Goal: Complete application form

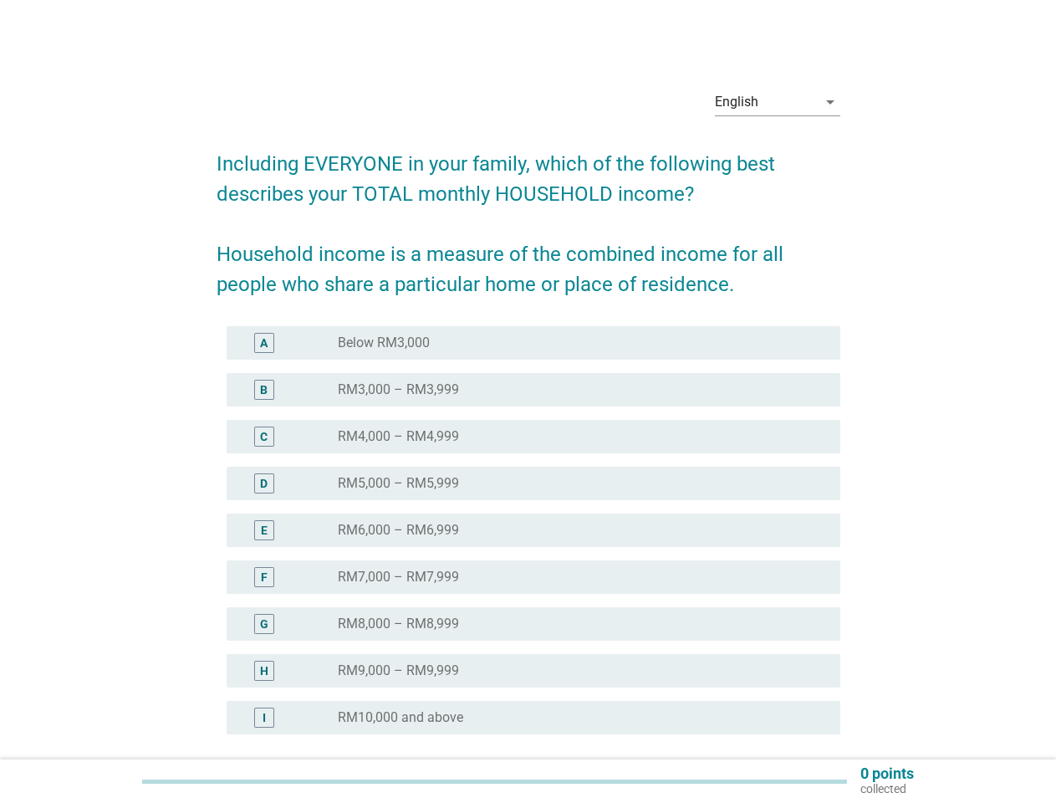
click at [528, 432] on div "radio_button_unchecked RM4,000 – RM4,999" at bounding box center [576, 436] width 476 height 17
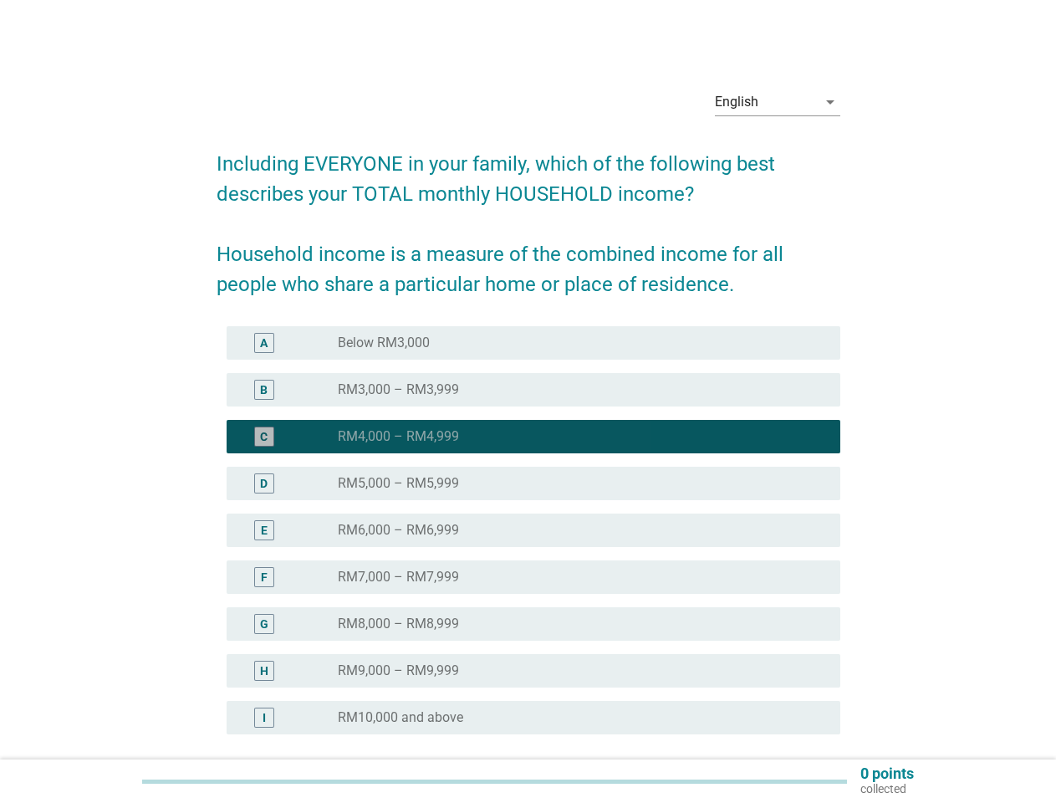
click at [778, 102] on div "English" at bounding box center [766, 102] width 102 height 27
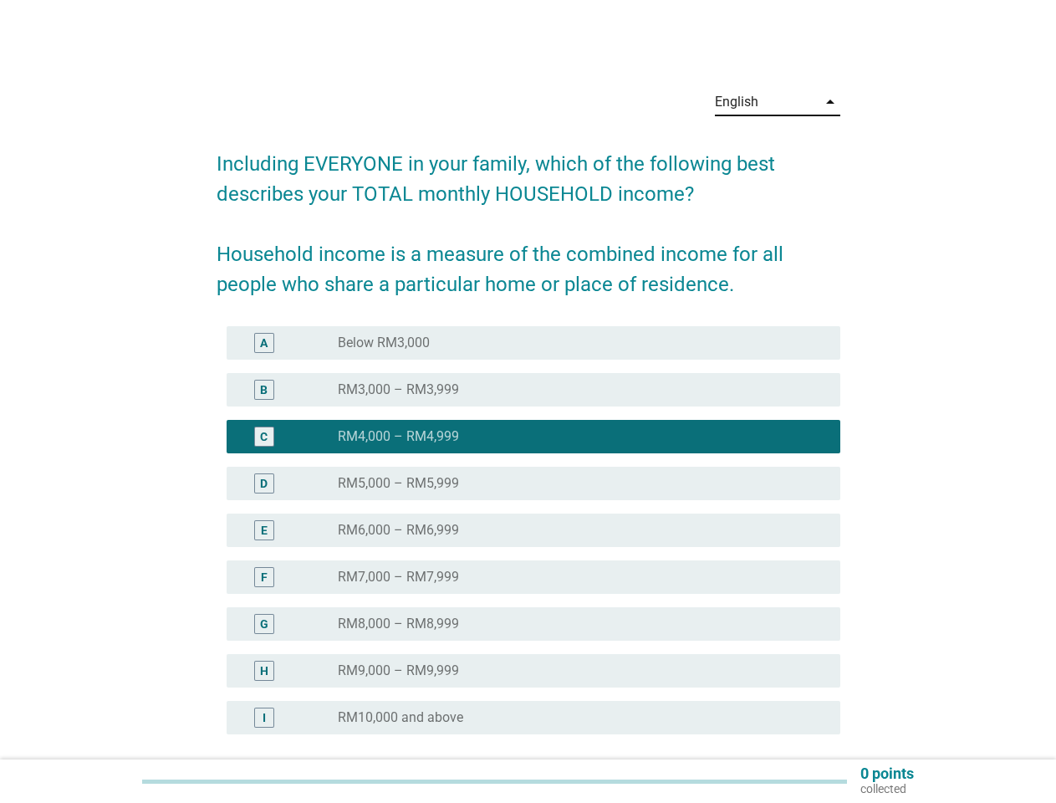
click at [528, 540] on div "E radio_button_unchecked RM6,000 – RM6,999" at bounding box center [534, 529] width 614 height 33
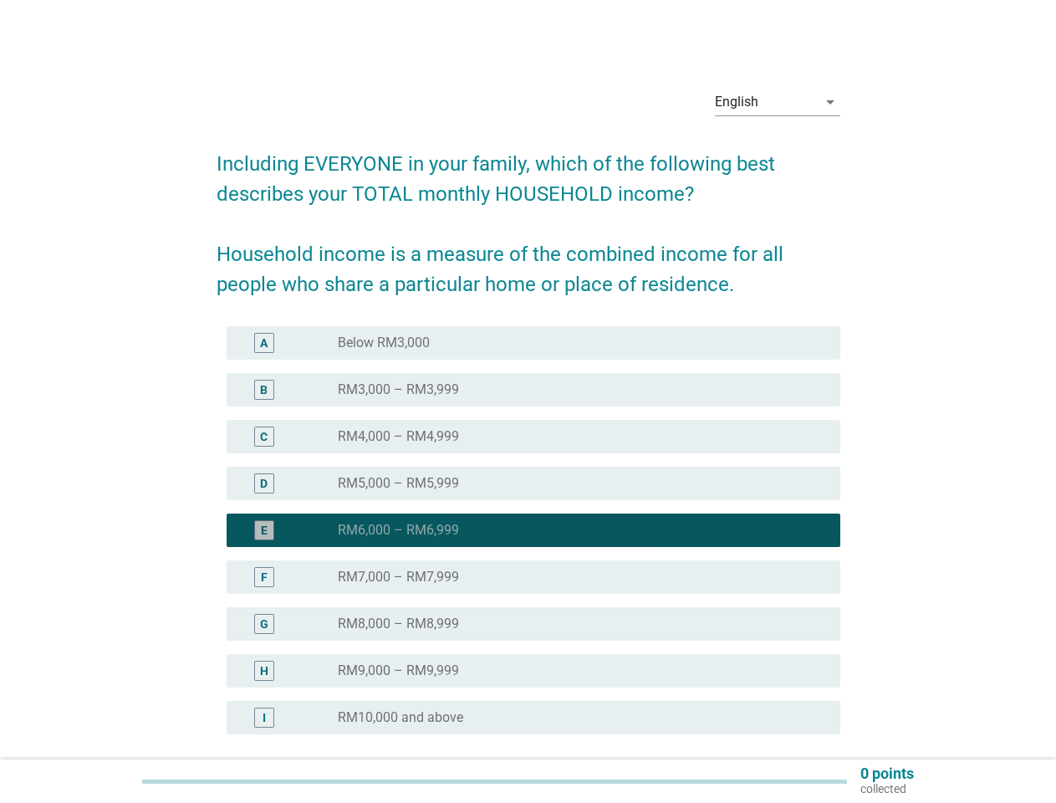
click at [528, 530] on div "radio_button_checked RM6,000 – RM6,999" at bounding box center [576, 530] width 476 height 17
click at [533, 343] on div "radio_button_unchecked Below RM3,000" at bounding box center [576, 342] width 476 height 17
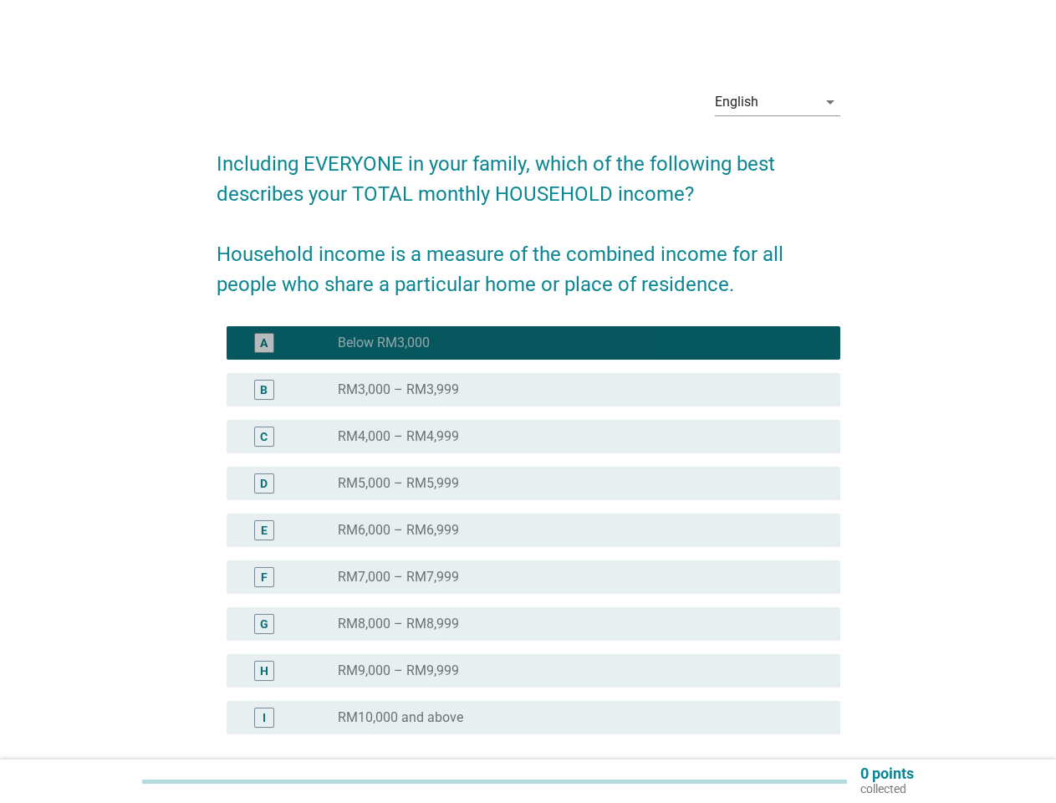
click at [384, 343] on label "Below RM3,000" at bounding box center [384, 342] width 92 height 17
click at [533, 390] on div "radio_button_unchecked RM3,000 – RM3,999" at bounding box center [576, 389] width 476 height 17
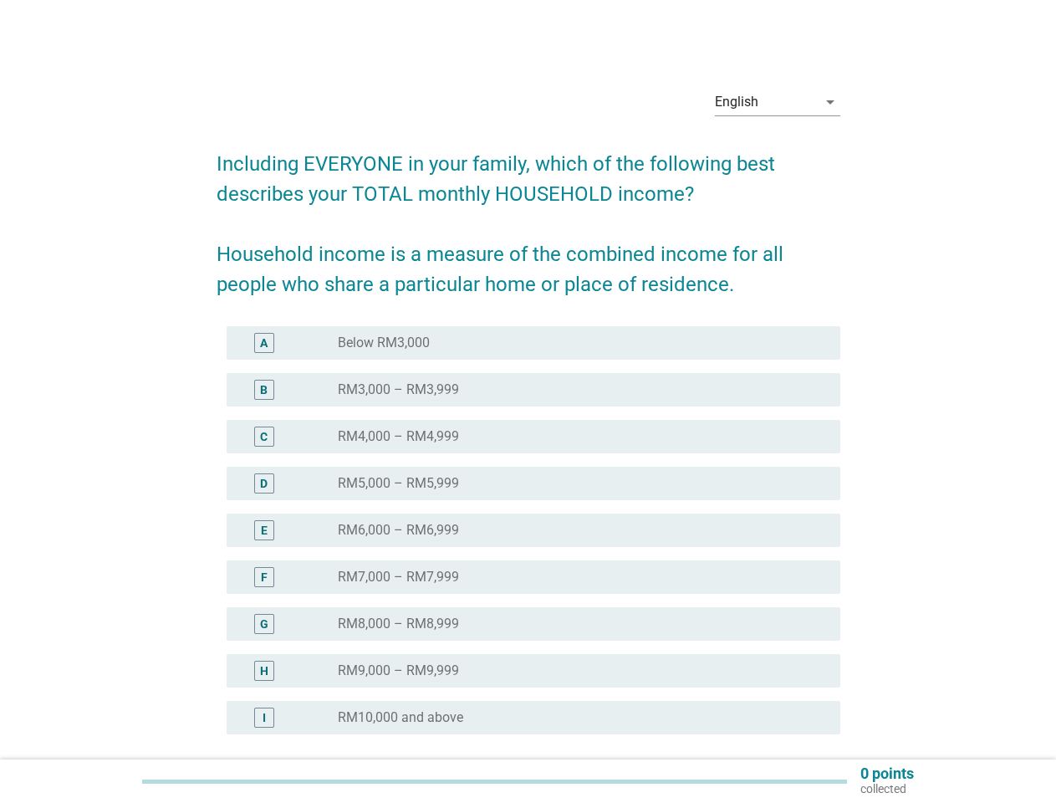
click at [528, 432] on div "radio_button_unchecked RM4,000 – RM4,999" at bounding box center [576, 436] width 476 height 17
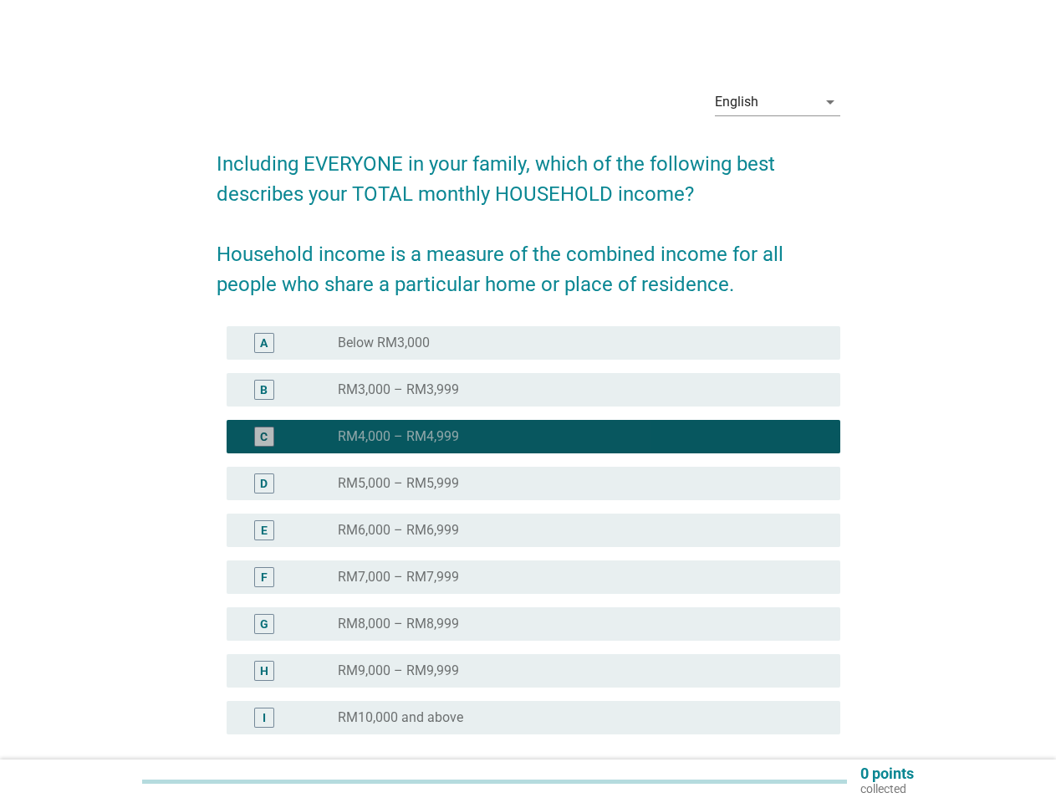
click at [778, 102] on div "English" at bounding box center [766, 102] width 102 height 27
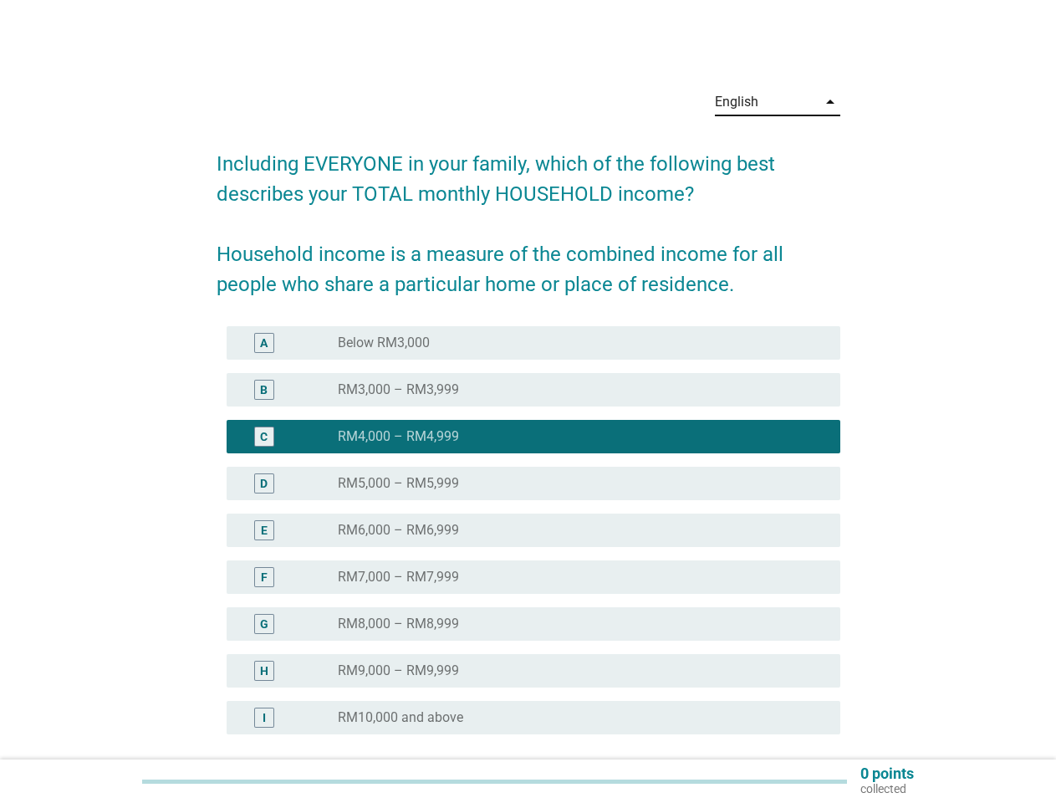
click at [528, 540] on div "E radio_button_unchecked RM6,000 – RM6,999" at bounding box center [534, 529] width 614 height 33
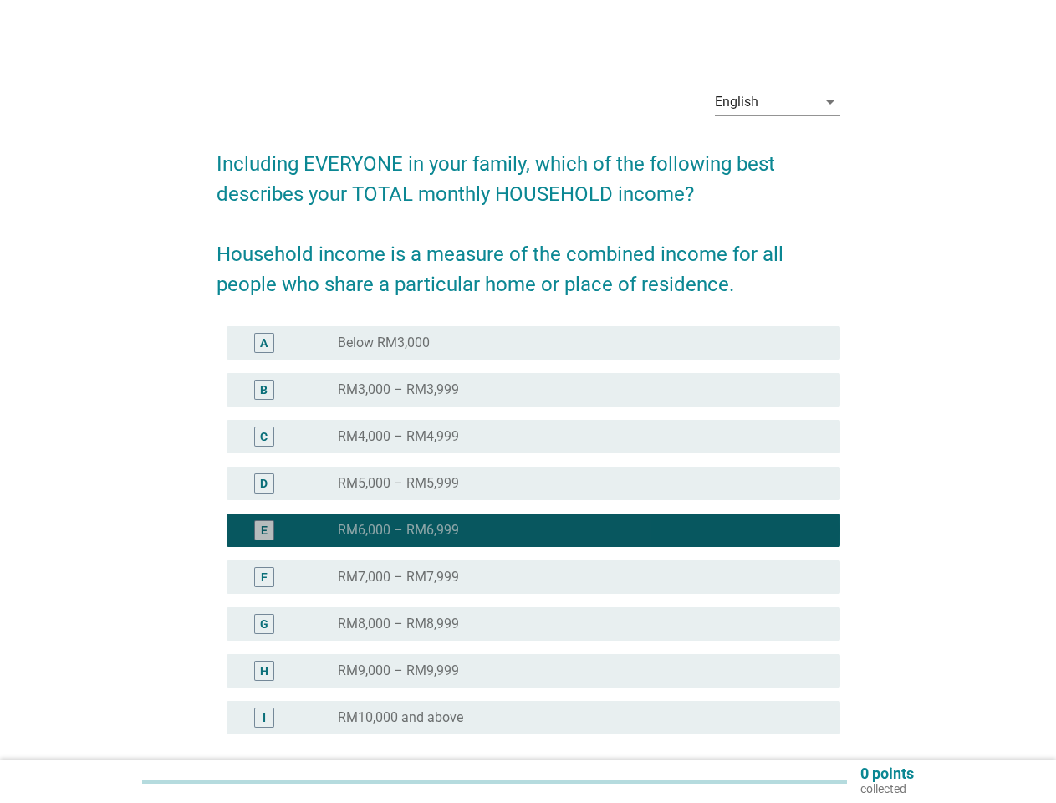
click at [528, 530] on div "radio_button_checked RM6,000 – RM6,999" at bounding box center [576, 530] width 476 height 17
click at [533, 343] on div "radio_button_unchecked Below RM3,000" at bounding box center [576, 342] width 476 height 17
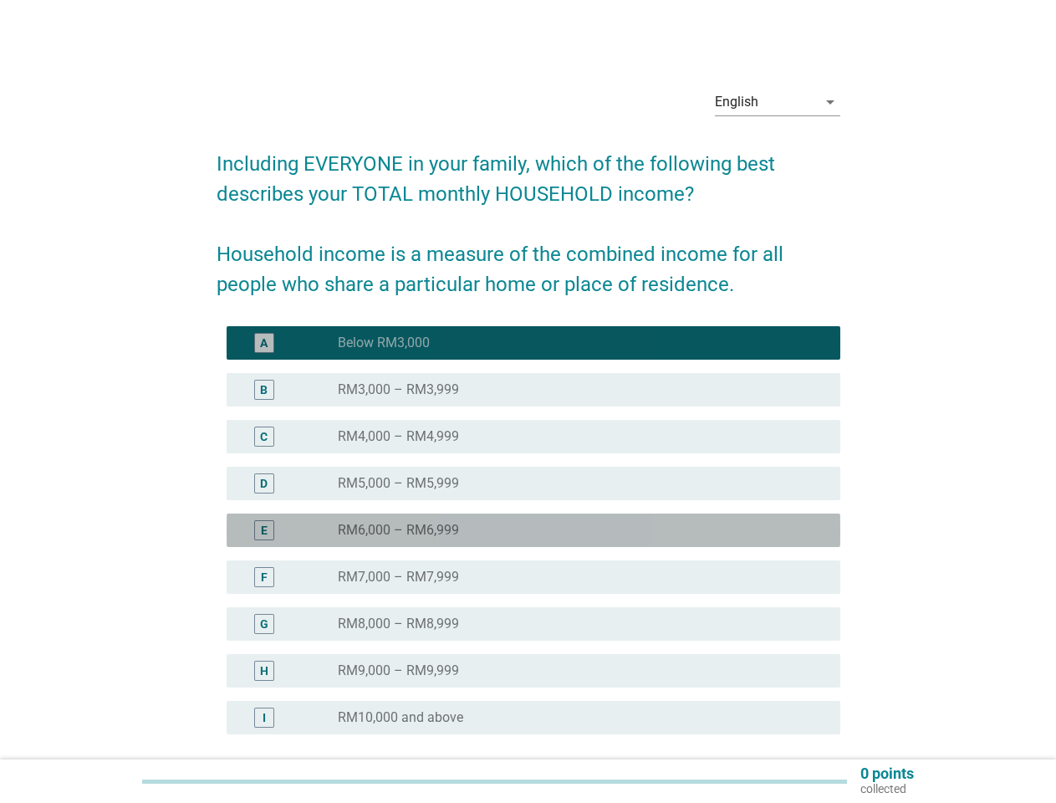
click at [384, 343] on label "Below RM3,000" at bounding box center [384, 342] width 92 height 17
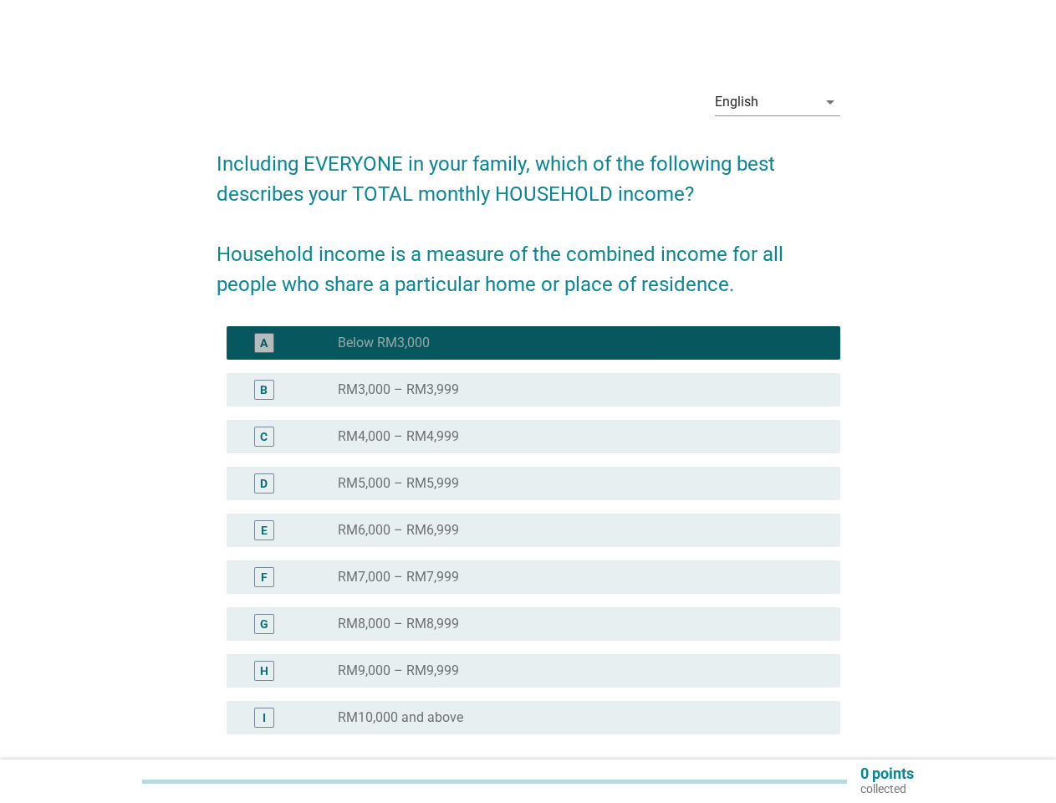
click at [533, 390] on div "radio_button_unchecked RM3,000 – RM3,999" at bounding box center [576, 389] width 476 height 17
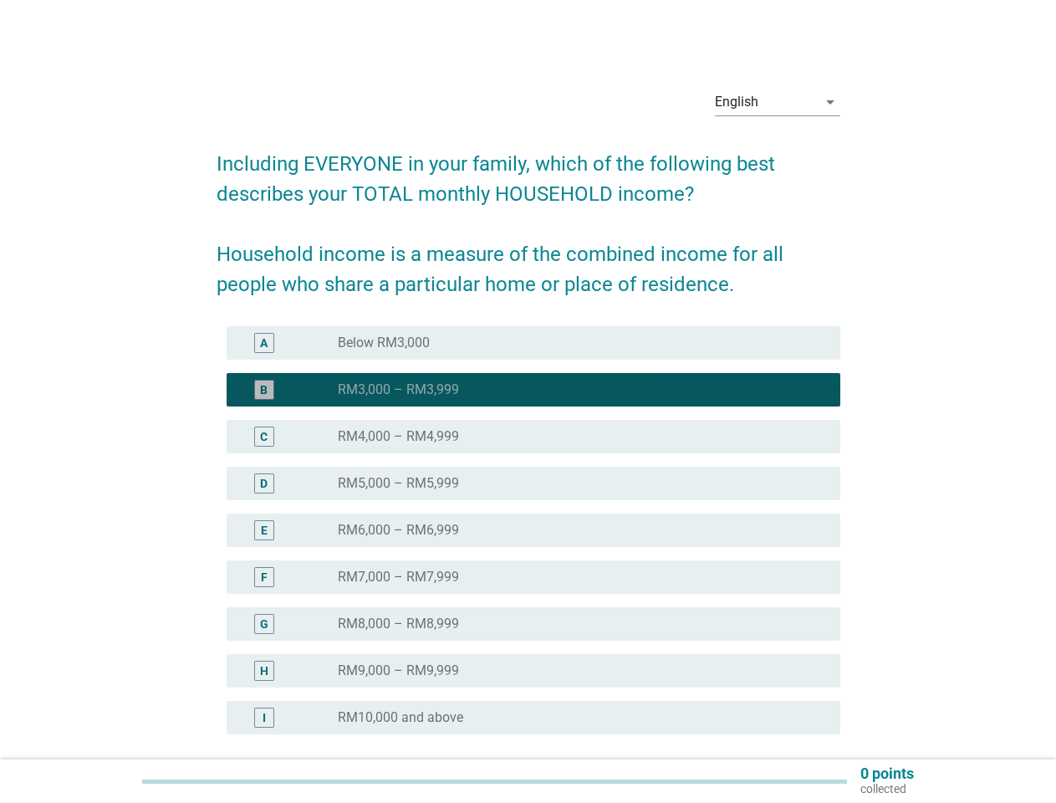
click at [398, 390] on label "RM3,000 – RM3,999" at bounding box center [398, 389] width 121 height 17
click at [533, 436] on div "radio_button_unchecked RM4,000 – RM4,999" at bounding box center [576, 436] width 476 height 17
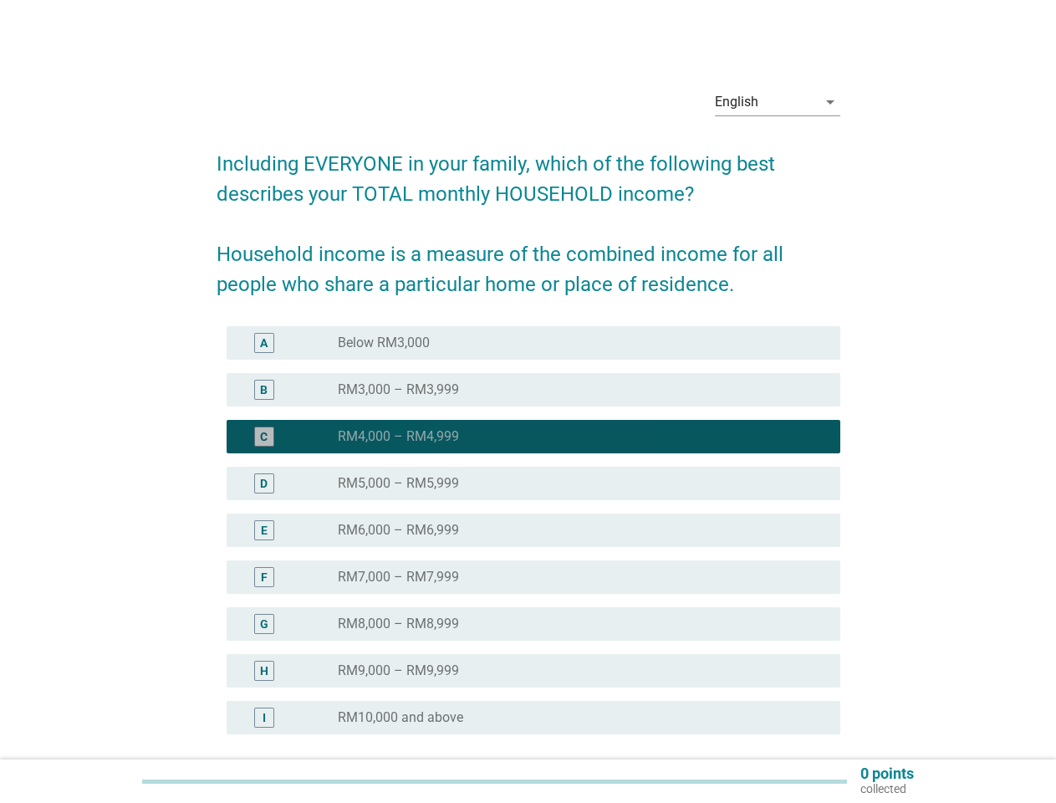
click at [398, 436] on label "RM4,000 – RM4,999" at bounding box center [398, 436] width 121 height 17
